Goal: Transaction & Acquisition: Purchase product/service

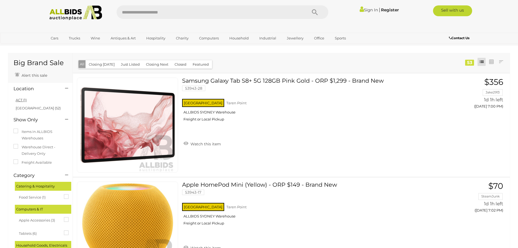
click at [22, 99] on link "ACT (1)" at bounding box center [21, 100] width 11 height 4
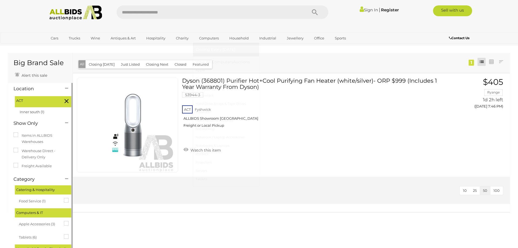
click at [210, 38] on link "Computers" at bounding box center [209, 38] width 27 height 9
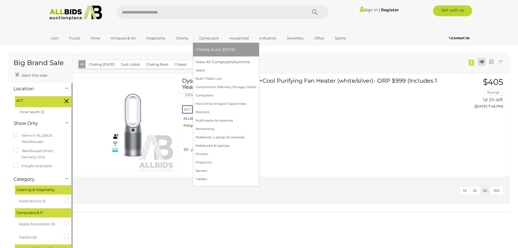
click at [213, 50] on span "Closing Every [DATE]" at bounding box center [216, 49] width 40 height 5
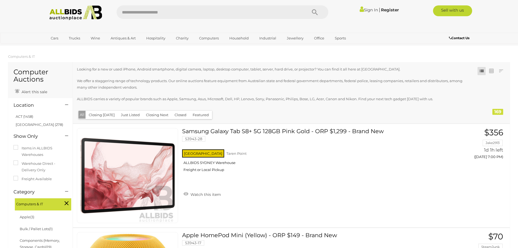
click at [30, 119] on li "ACT (1458)" at bounding box center [41, 117] width 52 height 8
click at [31, 117] on link "ACT (1458)" at bounding box center [25, 116] width 18 height 4
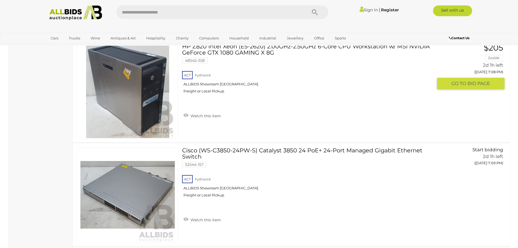
scroll to position [2257, 0]
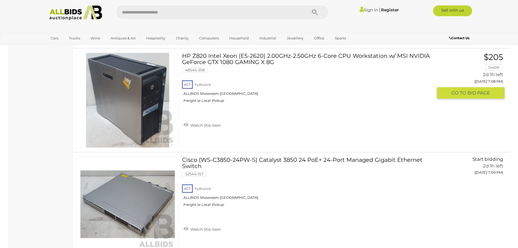
click at [246, 60] on link "HP Z820 Intel Xeon (E5-2620) 2.00GHz-2.50GHz 6-Core CPU Workstation w/ MSI NVID…" at bounding box center [309, 80] width 247 height 54
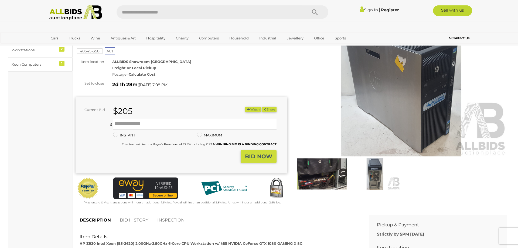
scroll to position [55, 0]
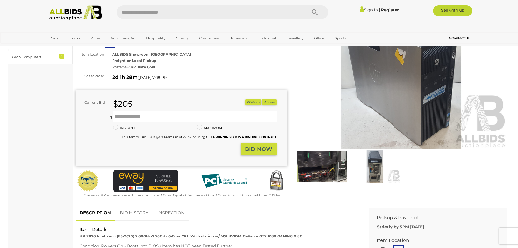
click at [335, 177] on img at bounding box center [322, 166] width 50 height 32
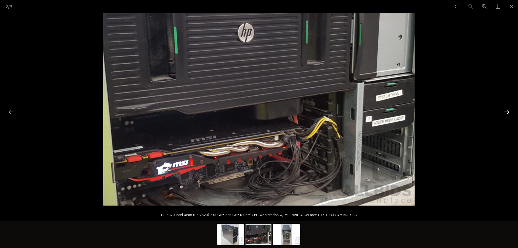
click at [507, 112] on button "Next slide" at bounding box center [506, 111] width 11 height 11
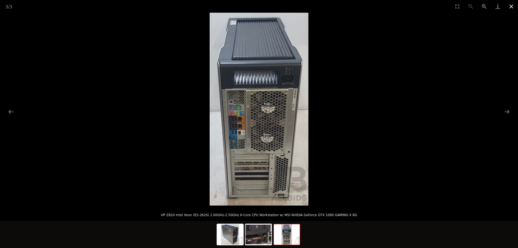
click at [510, 10] on button "Close gallery" at bounding box center [511, 6] width 13 height 13
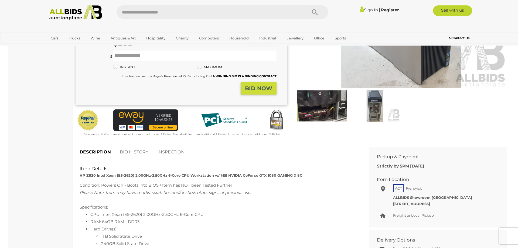
scroll to position [110, 0]
